Goal: Task Accomplishment & Management: Use online tool/utility

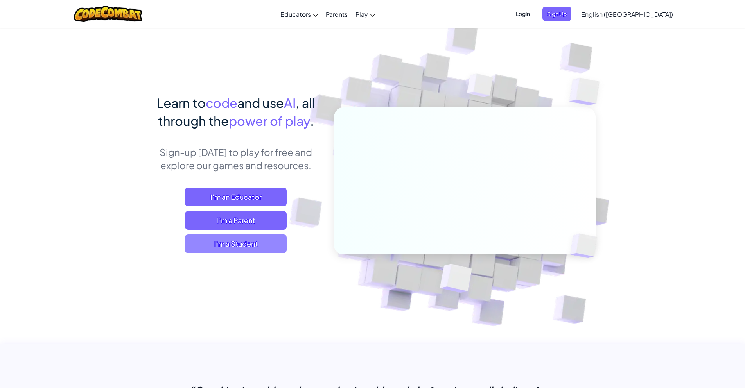
click at [243, 242] on span "I'm a Student" at bounding box center [236, 244] width 102 height 19
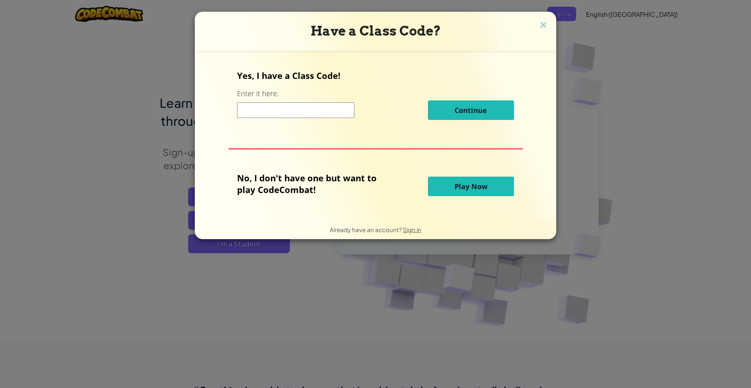
click at [281, 106] on input at bounding box center [295, 110] width 117 height 16
drag, startPoint x: 230, startPoint y: 73, endPoint x: 374, endPoint y: 82, distance: 143.5
click at [374, 82] on div "Yes, I have a Class Code! Enter it here: Continue No, I don't have one but want…" at bounding box center [376, 135] width 346 height 153
click at [449, 185] on button "Play Now" at bounding box center [471, 187] width 86 height 20
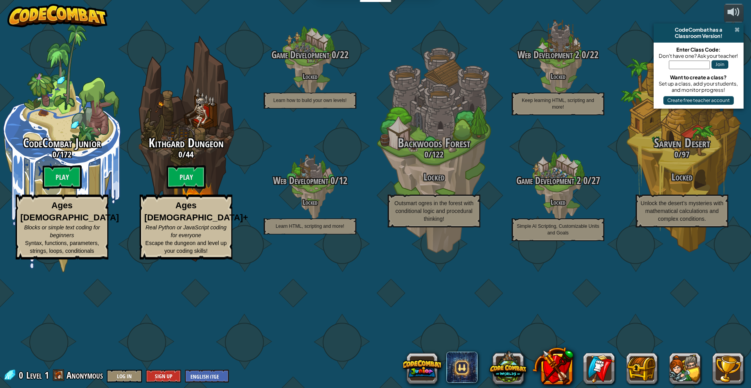
click at [735, 32] on span at bounding box center [737, 30] width 5 height 6
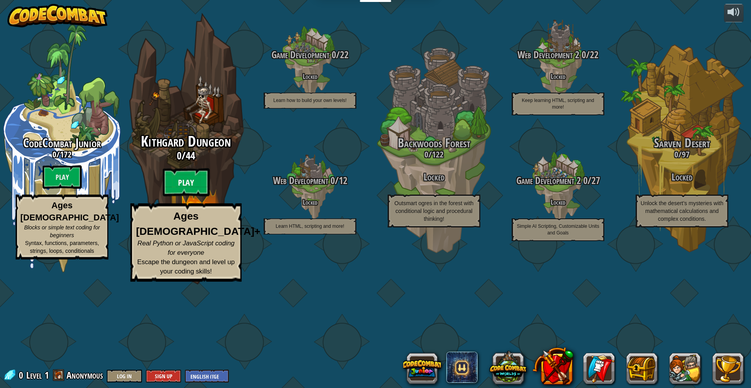
click at [189, 197] on btn "Play" at bounding box center [186, 183] width 47 height 28
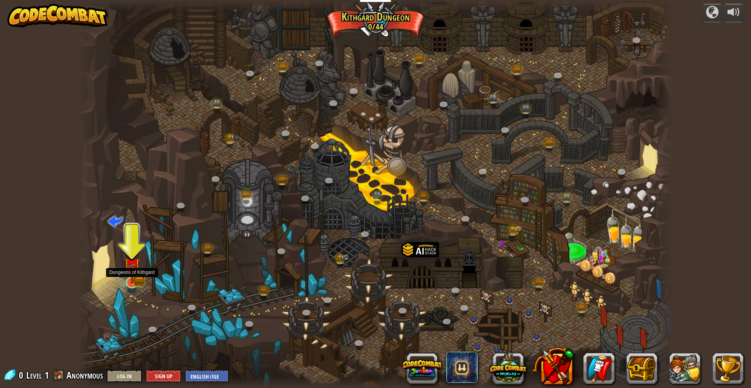
click at [133, 269] on img at bounding box center [131, 266] width 9 height 9
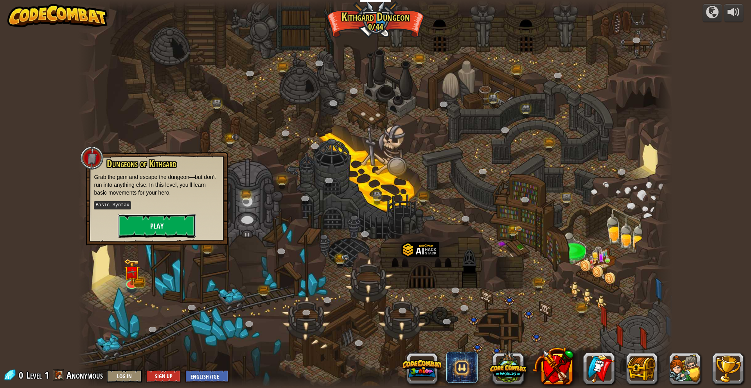
click at [143, 226] on button "Play" at bounding box center [157, 225] width 78 height 23
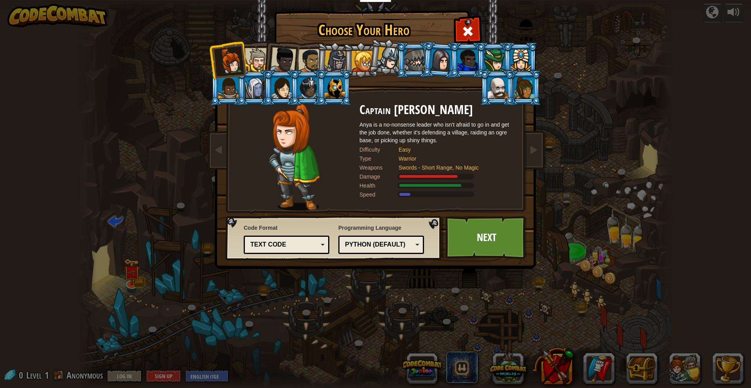
click at [413, 246] on div "Python (Default)" at bounding box center [380, 245] width 75 height 12
click at [259, 245] on div "Text code" at bounding box center [284, 245] width 68 height 9
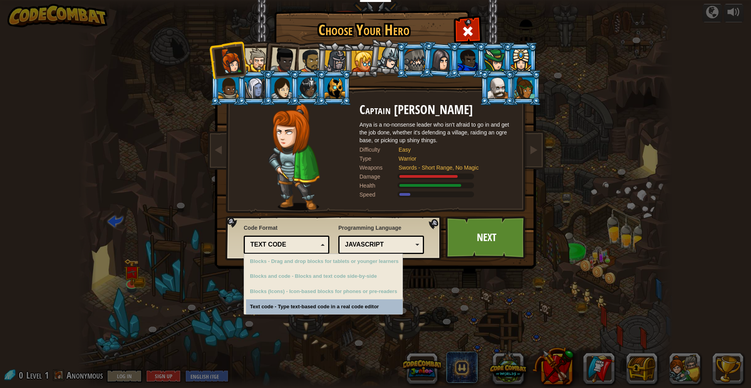
click at [273, 306] on div "Choose Your Hero 0 Captain [PERSON_NAME] is a no-nonsense leader who isn't afra…" at bounding box center [375, 194] width 751 height 388
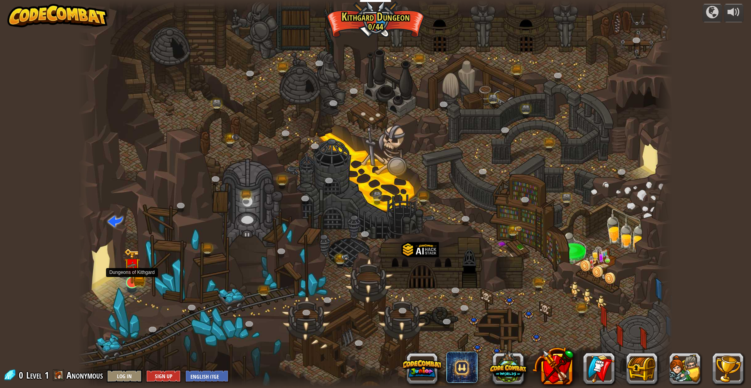
click at [133, 271] on img at bounding box center [131, 266] width 9 height 9
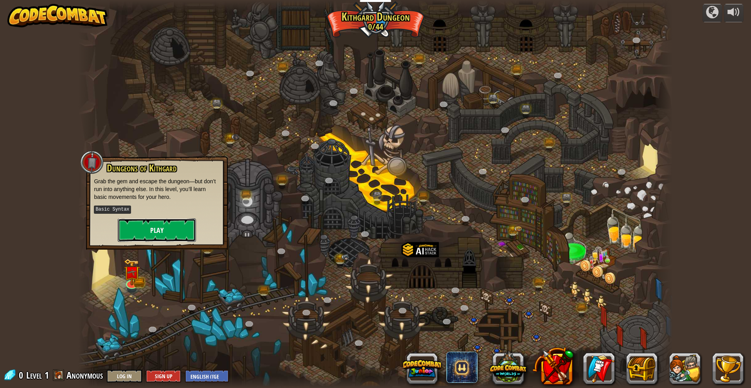
click at [139, 230] on button "Play" at bounding box center [157, 230] width 78 height 23
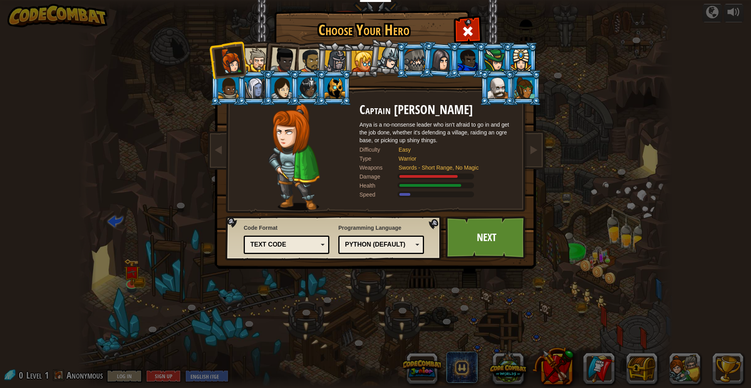
click at [260, 58] on div at bounding box center [257, 60] width 24 height 24
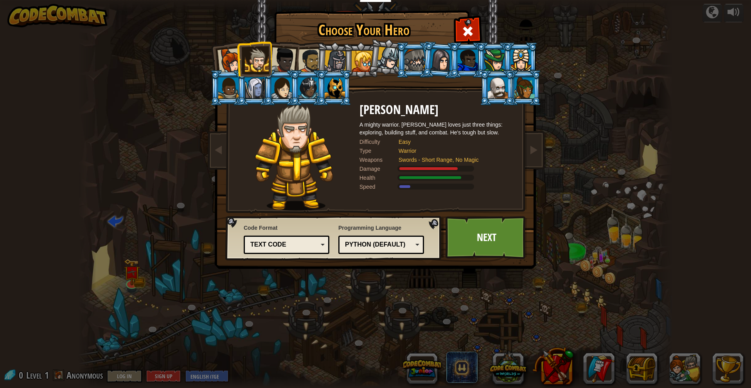
click at [287, 75] on li at bounding box center [280, 88] width 35 height 36
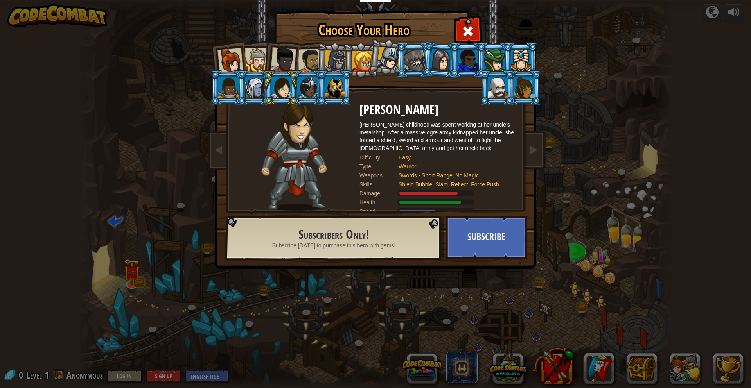
click at [316, 79] on div at bounding box center [308, 87] width 20 height 21
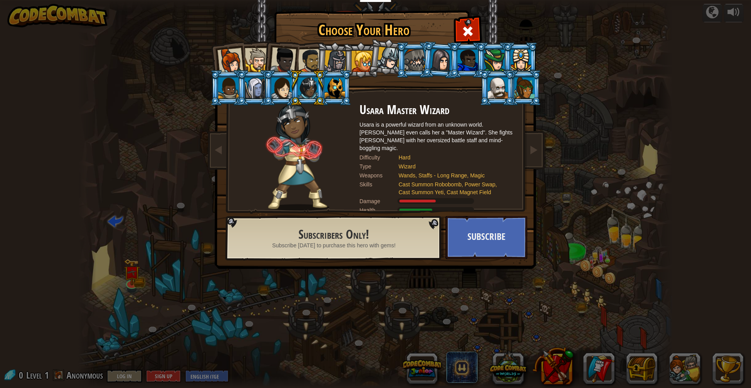
click at [293, 61] on div at bounding box center [283, 60] width 26 height 26
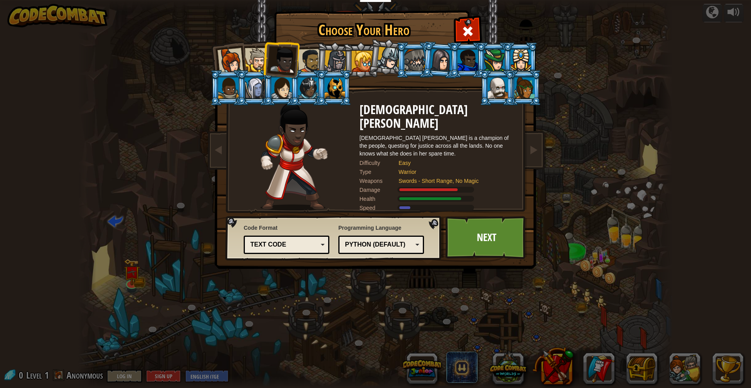
click at [303, 59] on div at bounding box center [310, 61] width 24 height 24
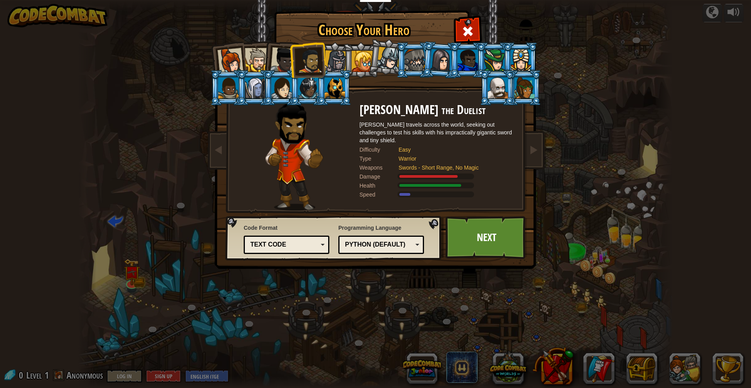
click at [328, 58] on div at bounding box center [335, 61] width 22 height 22
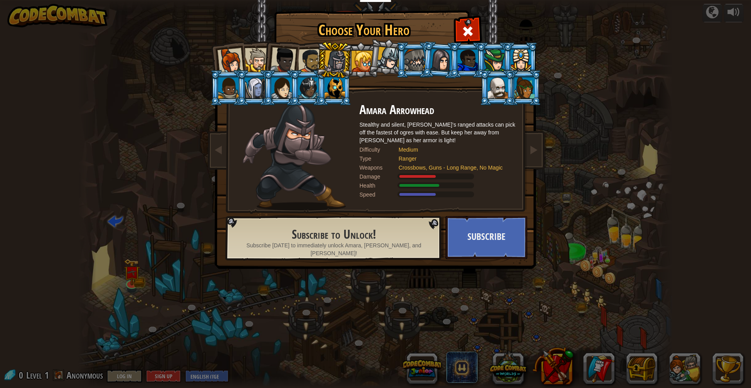
click at [361, 60] on div at bounding box center [362, 61] width 21 height 21
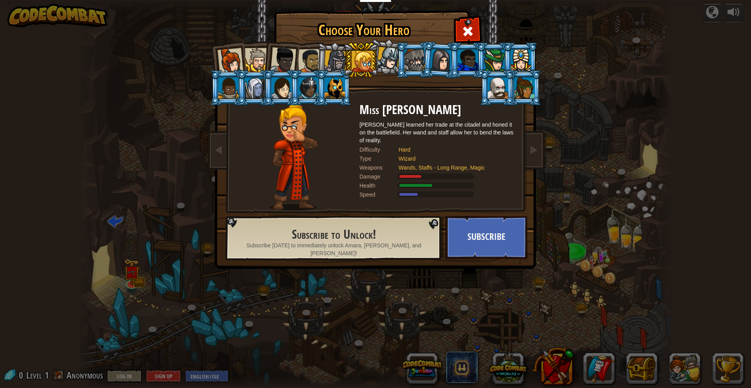
click at [380, 62] on div at bounding box center [388, 58] width 23 height 23
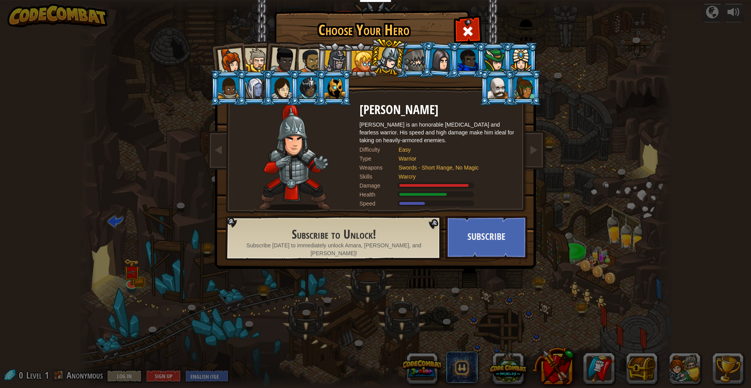
click at [413, 61] on div at bounding box center [414, 60] width 20 height 21
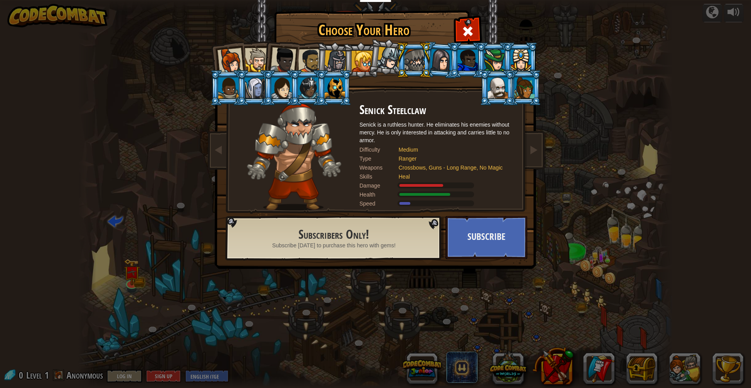
click at [512, 94] on li at bounding box center [497, 88] width 35 height 36
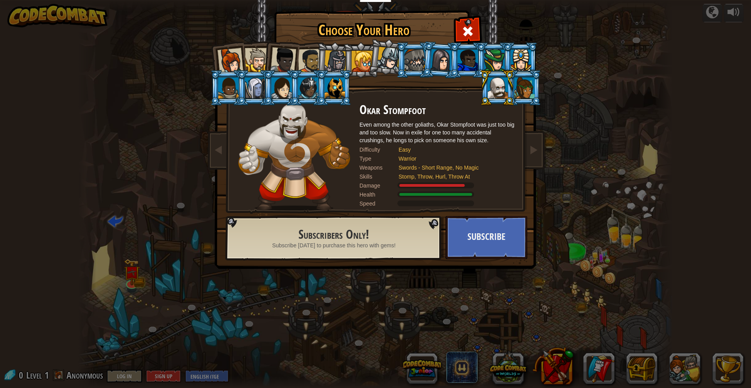
click at [482, 86] on li at bounding box center [497, 88] width 35 height 36
click at [500, 65] on div at bounding box center [494, 60] width 20 height 21
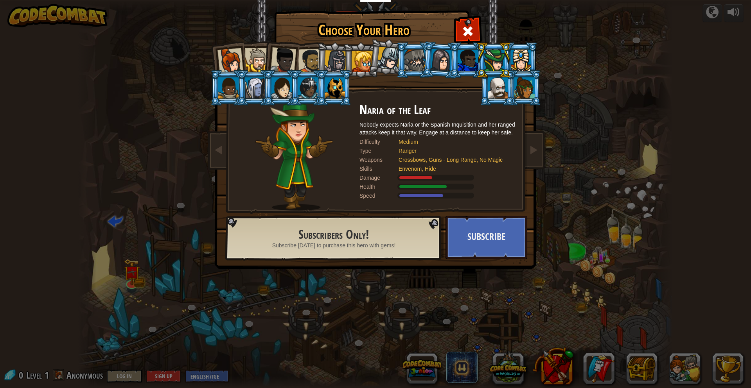
click at [232, 58] on div at bounding box center [230, 61] width 26 height 26
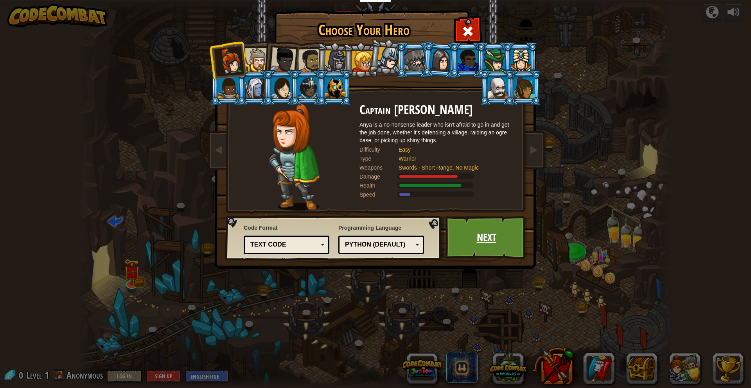
click at [480, 230] on link "Next" at bounding box center [487, 237] width 82 height 43
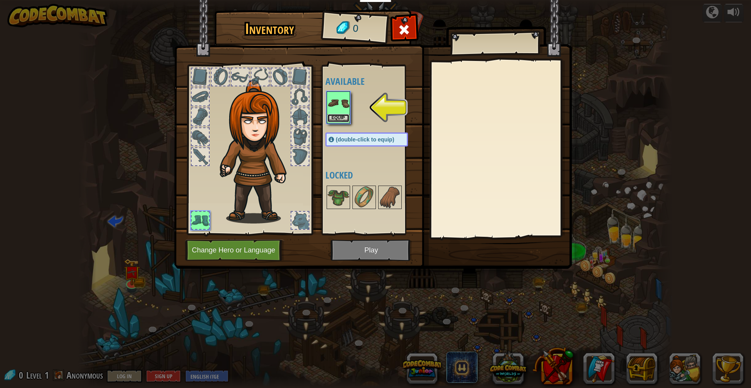
click at [337, 117] on button "Equip" at bounding box center [338, 118] width 22 height 8
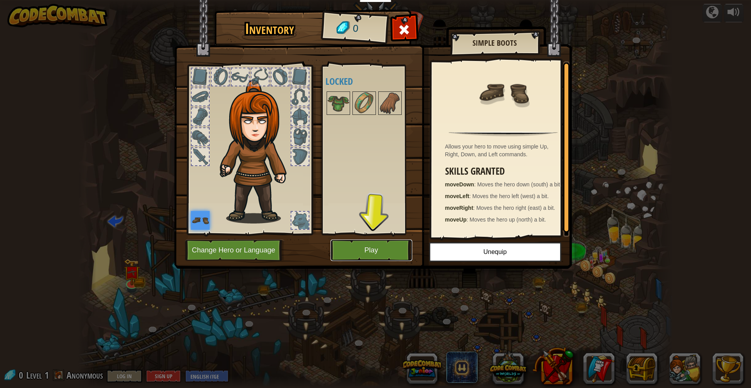
click at [365, 257] on button "Play" at bounding box center [372, 251] width 82 height 22
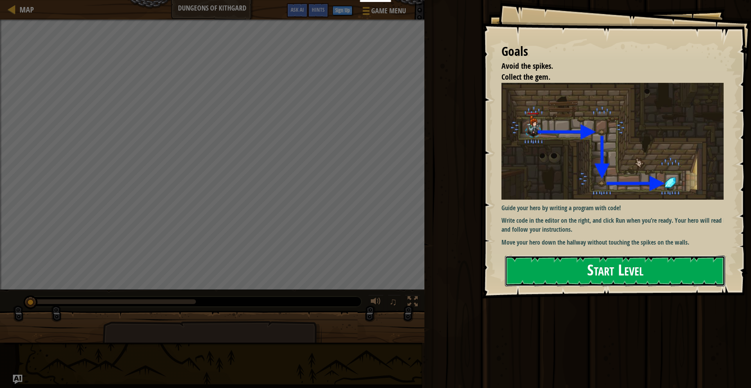
click at [532, 277] on button "Start Level" at bounding box center [615, 271] width 220 height 31
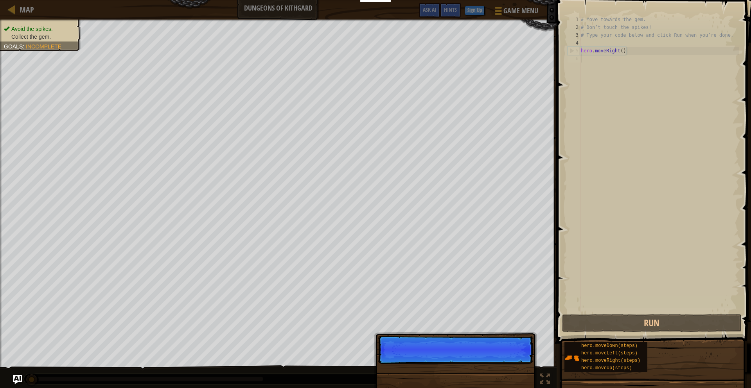
click at [514, 357] on p "Skip (esc) Continue" at bounding box center [455, 350] width 155 height 28
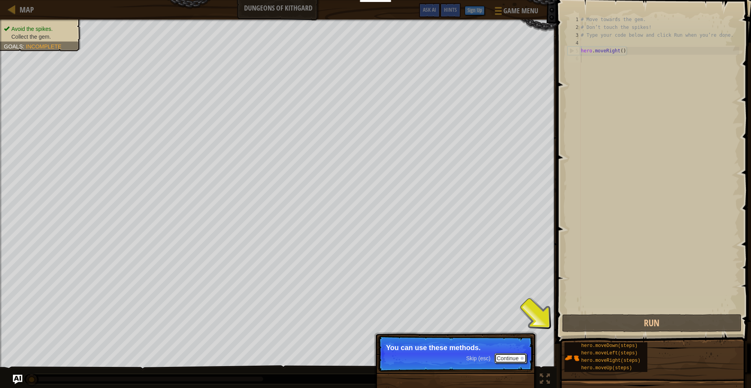
click at [514, 357] on button "Continue" at bounding box center [510, 359] width 32 height 10
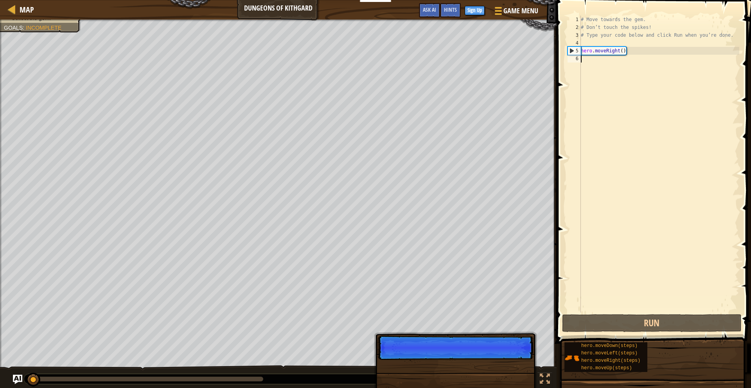
scroll to position [4, 0]
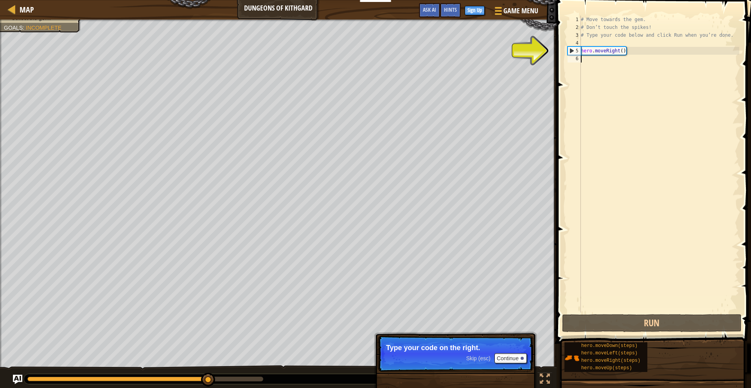
click at [631, 53] on div "# Move towards the gem. # Don’t touch the spikes! # Type your code below and cl…" at bounding box center [659, 172] width 160 height 313
type textarea "hero.moveRight()"
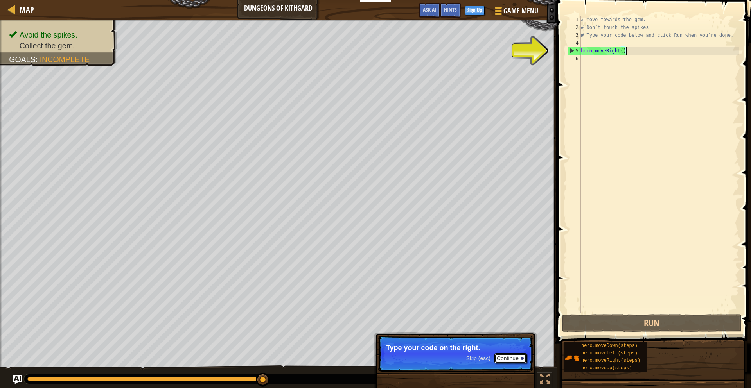
click at [514, 361] on button "Continue" at bounding box center [510, 359] width 32 height 10
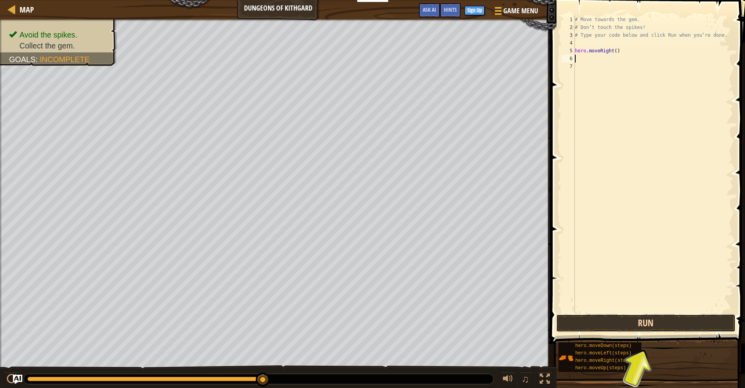
click at [654, 322] on button "Run" at bounding box center [646, 323] width 180 height 18
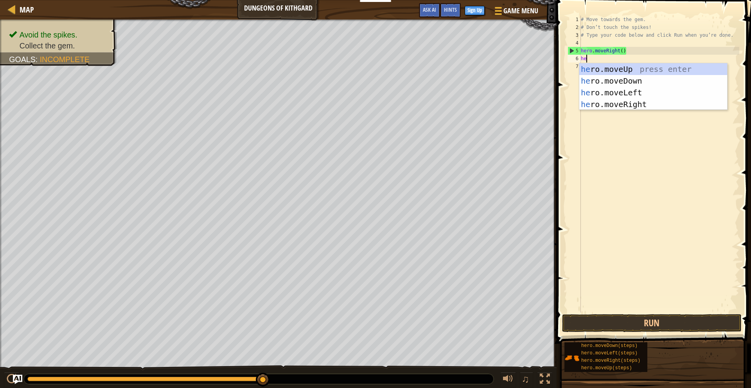
type textarea "hero"
click at [600, 78] on div "hero .moveUp press enter hero .moveDown press enter hero .moveLeft press enter …" at bounding box center [653, 98] width 148 height 70
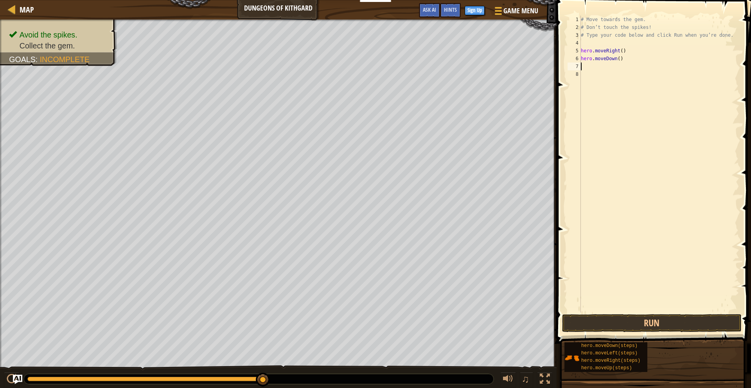
scroll to position [4, 0]
click at [650, 325] on button "Run" at bounding box center [652, 323] width 180 height 18
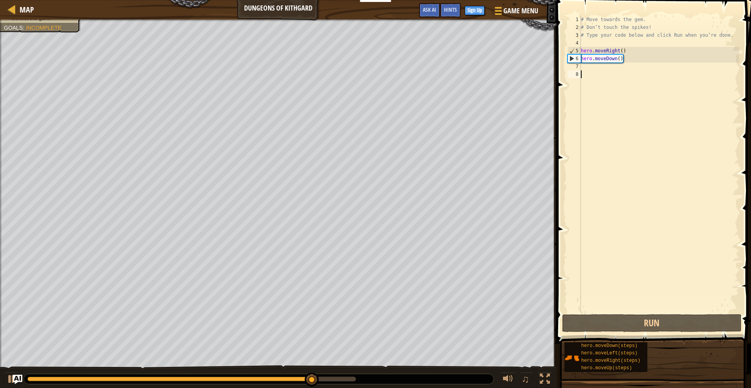
click at [653, 77] on div "# Move towards the gem. # Don’t touch the spikes! # Type your code below and cl…" at bounding box center [659, 172] width 160 height 313
click at [636, 71] on div "# Move towards the gem. # Don’t touch the spikes! # Type your code below and cl…" at bounding box center [659, 172] width 160 height 313
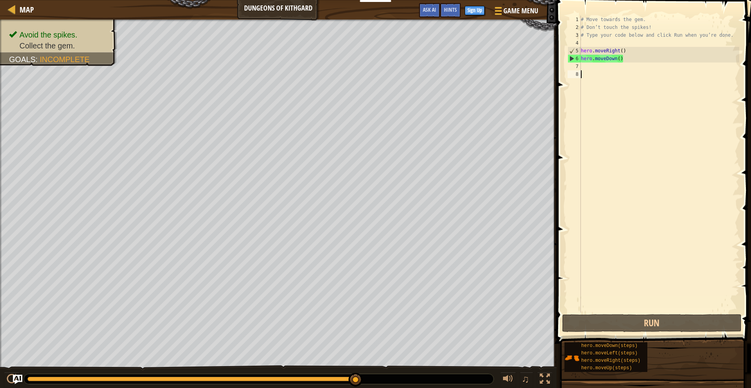
click at [634, 65] on div "# Move towards the gem. # Don’t touch the spikes! # Type your code below and cl…" at bounding box center [659, 172] width 160 height 313
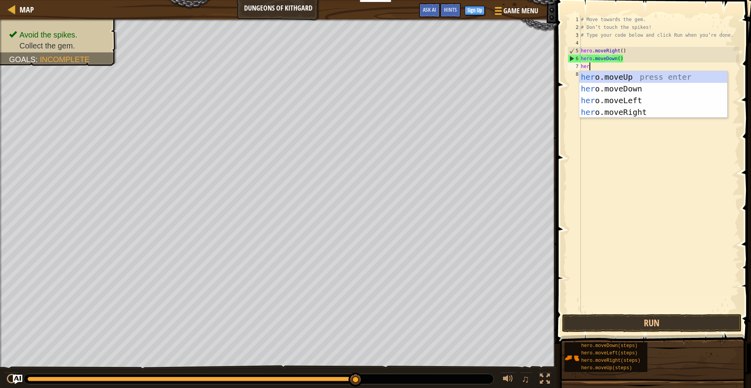
type textarea "hero"
click at [657, 112] on div "hero .moveUp press enter hero .moveDown press enter hero .moveLeft press enter …" at bounding box center [653, 106] width 148 height 70
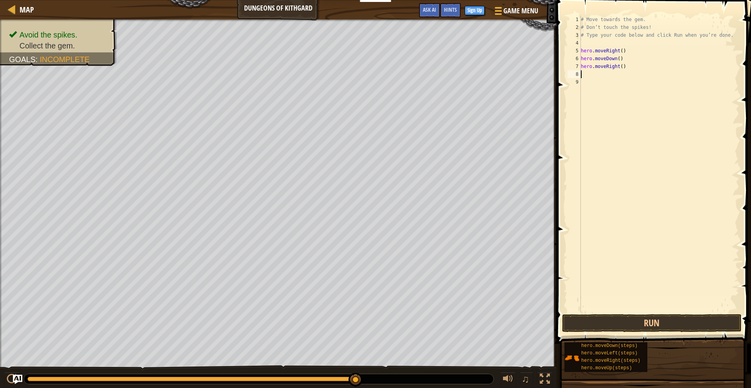
scroll to position [4, 0]
click at [646, 322] on button "Run" at bounding box center [652, 323] width 180 height 18
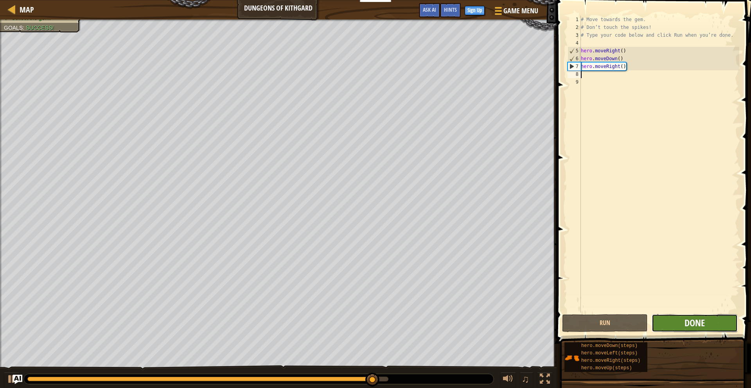
click at [691, 321] on span "Done" at bounding box center [695, 323] width 20 height 13
